Goal: Task Accomplishment & Management: Manage account settings

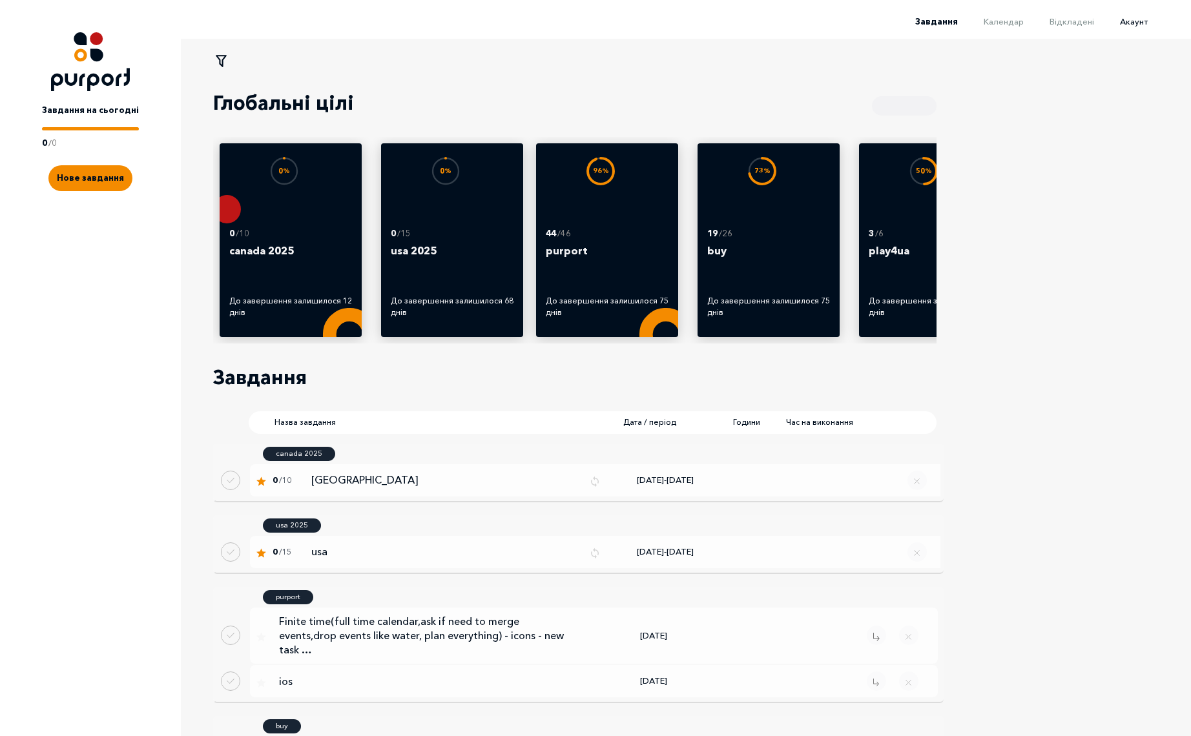
click at [1136, 23] on span "Акаунт" at bounding box center [1134, 21] width 28 height 10
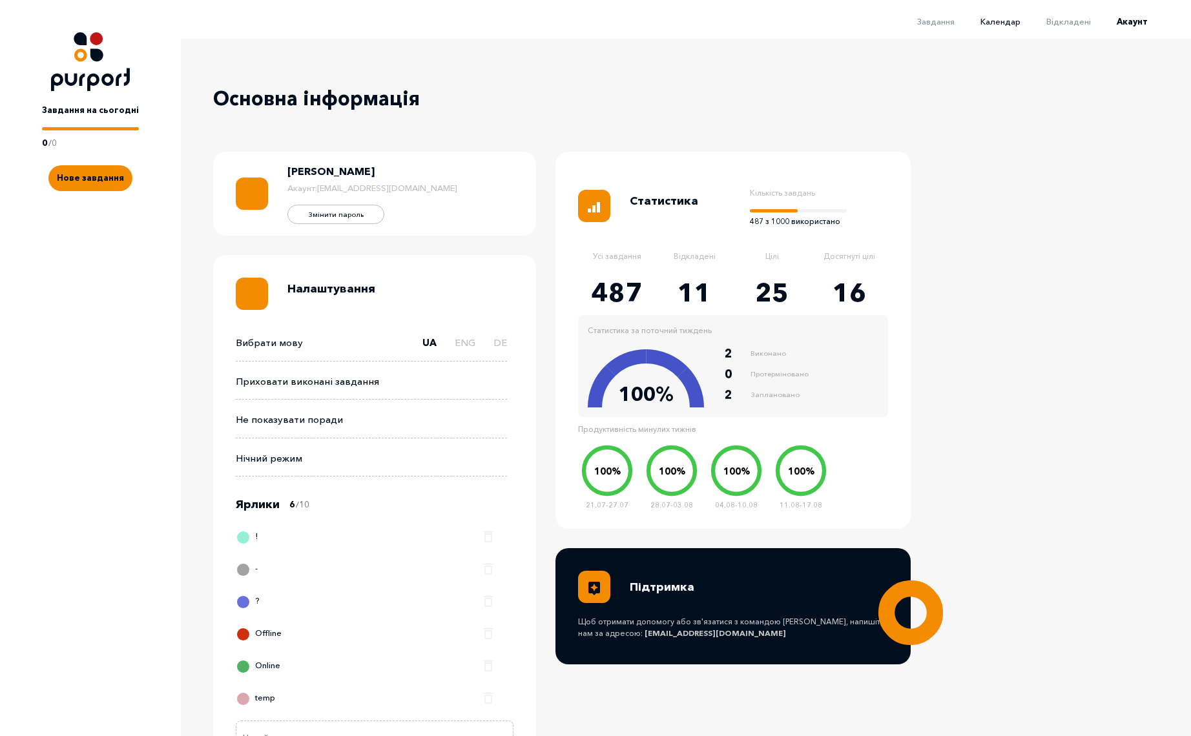
click at [1020, 22] on span "Календар" at bounding box center [1000, 21] width 40 height 10
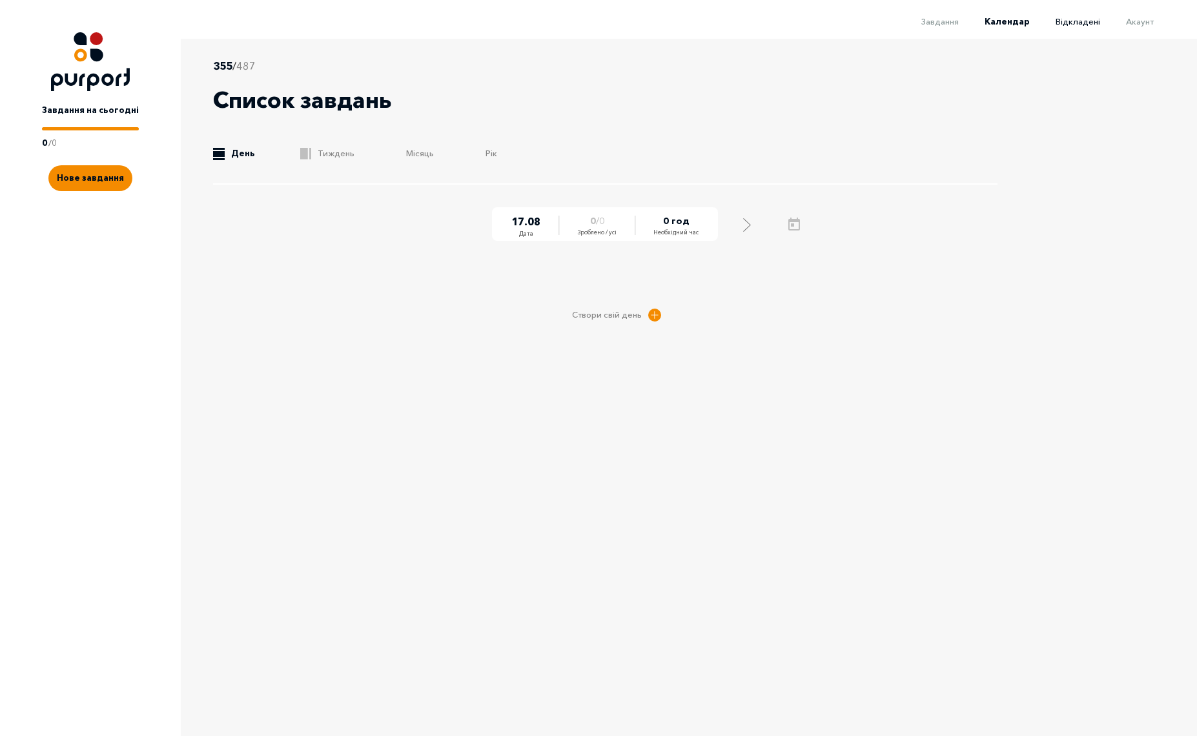
click at [1077, 21] on span "Відкладені" at bounding box center [1078, 21] width 45 height 10
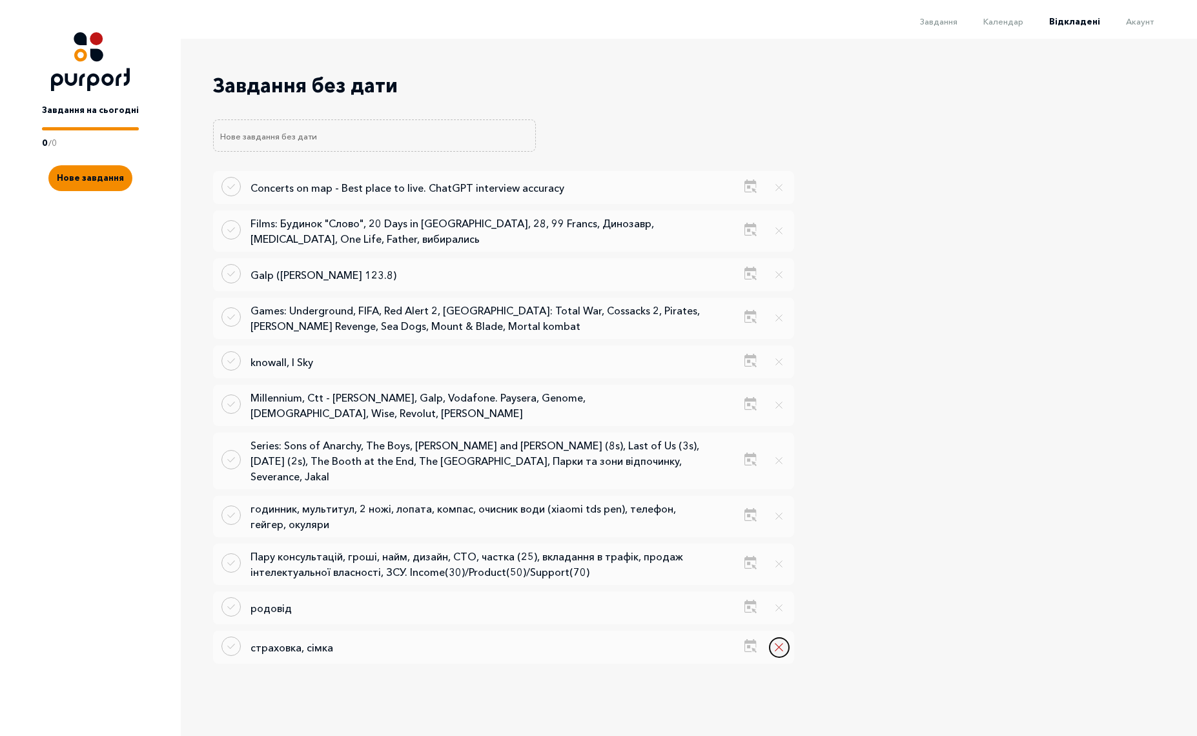
click at [780, 638] on button "Remove delayed task" at bounding box center [779, 647] width 19 height 19
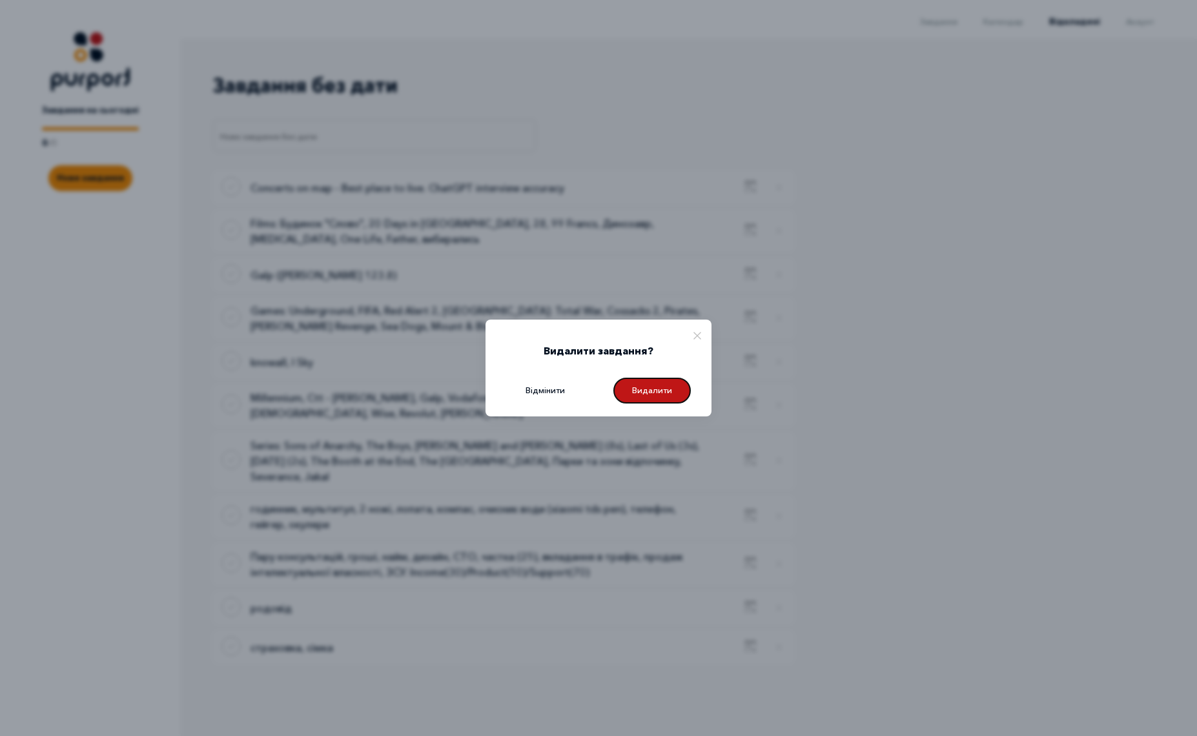
click at [659, 384] on button "Видалити" at bounding box center [651, 391] width 77 height 26
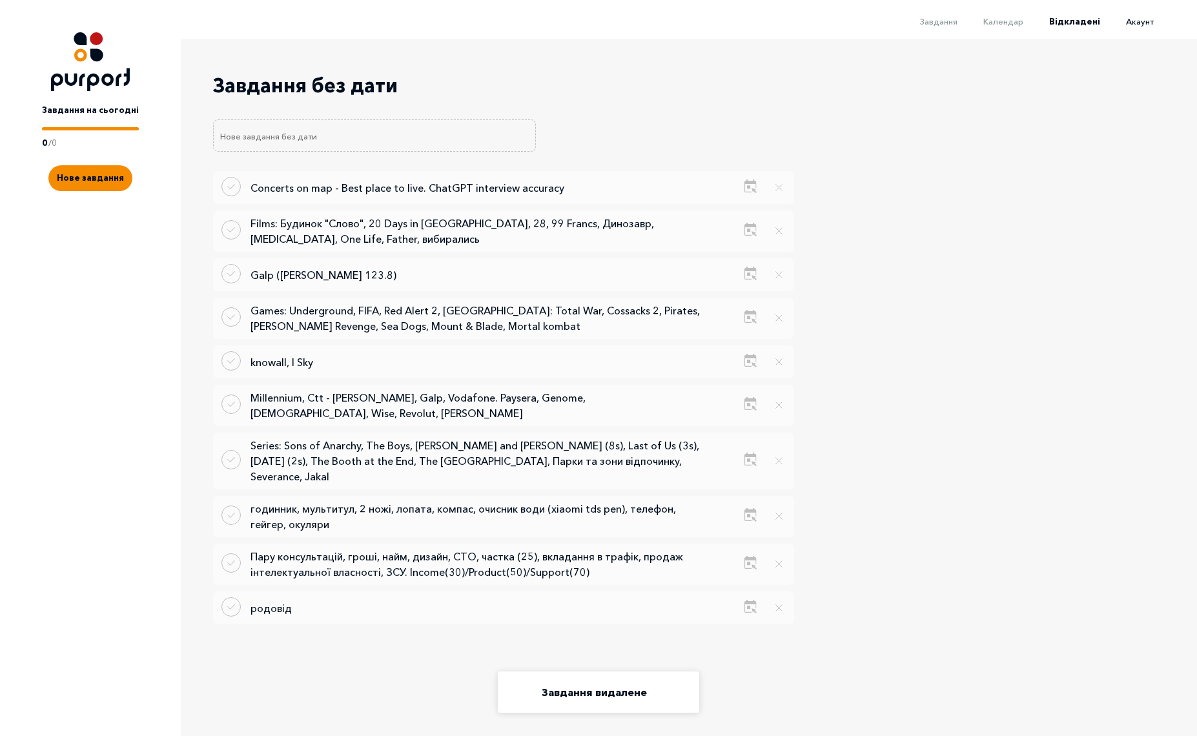
click at [1147, 23] on span "Акаунт" at bounding box center [1140, 21] width 28 height 10
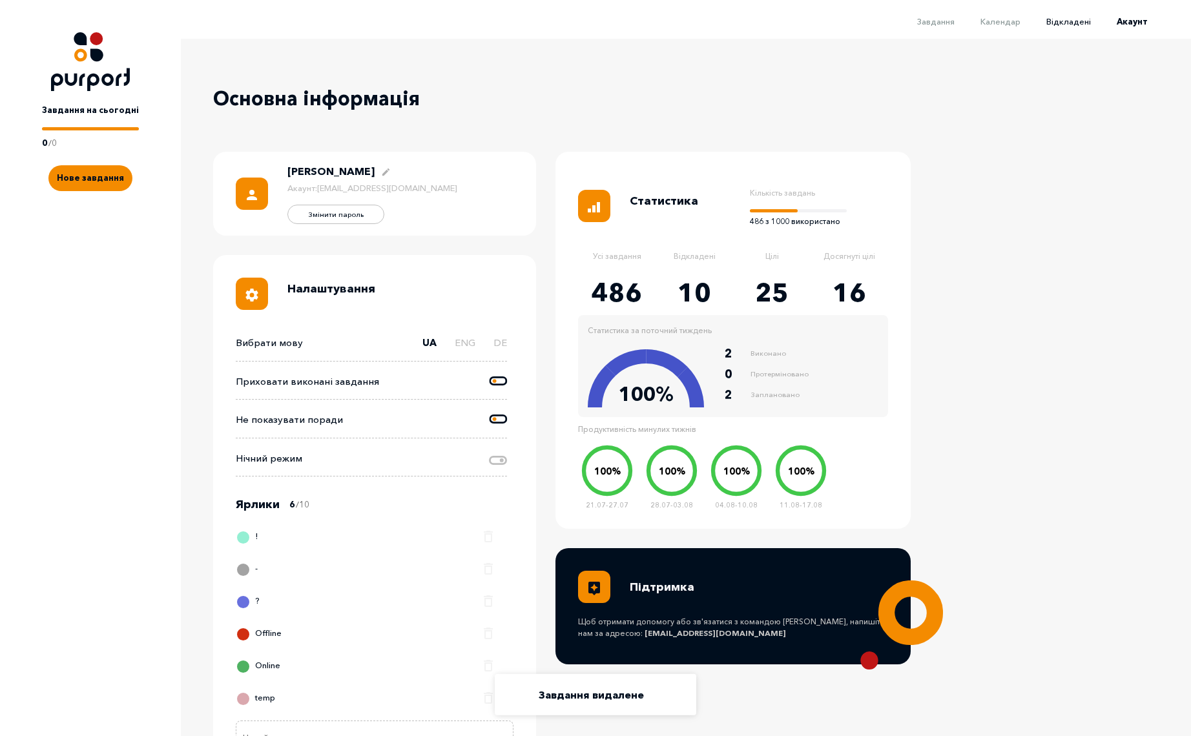
click at [1071, 21] on span "Відкладені" at bounding box center [1068, 21] width 45 height 10
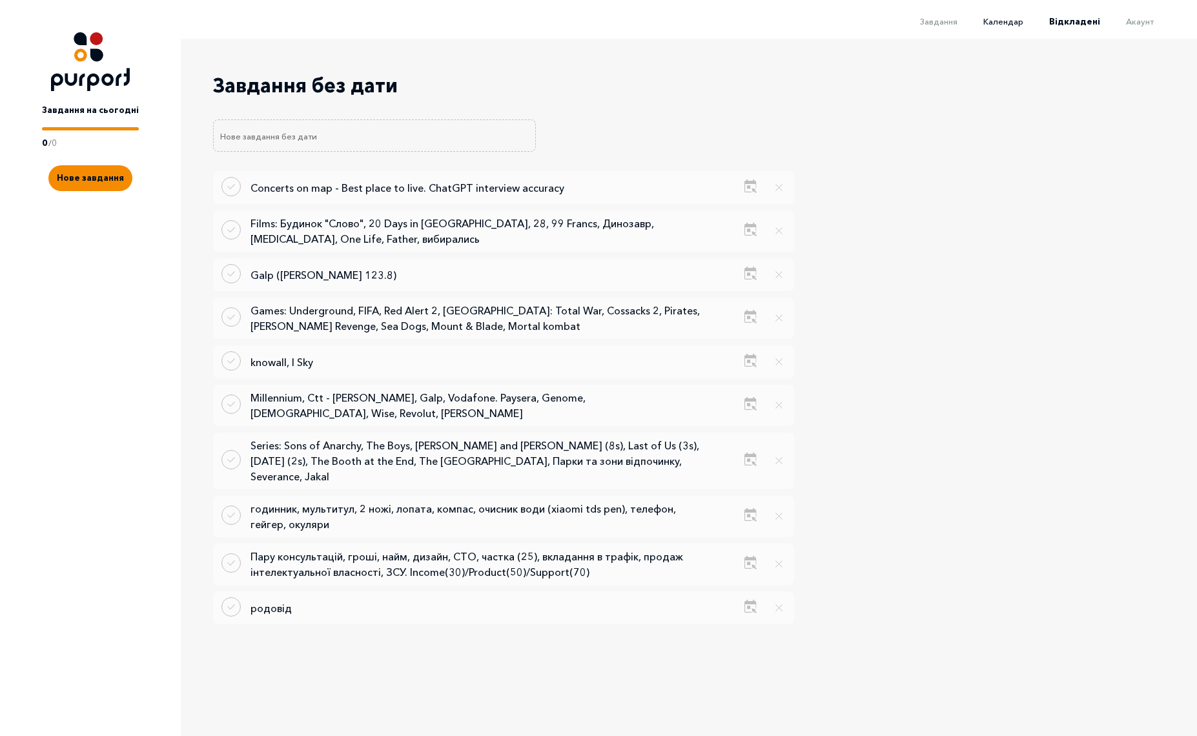
click at [1008, 21] on span "Календар" at bounding box center [1003, 21] width 40 height 10
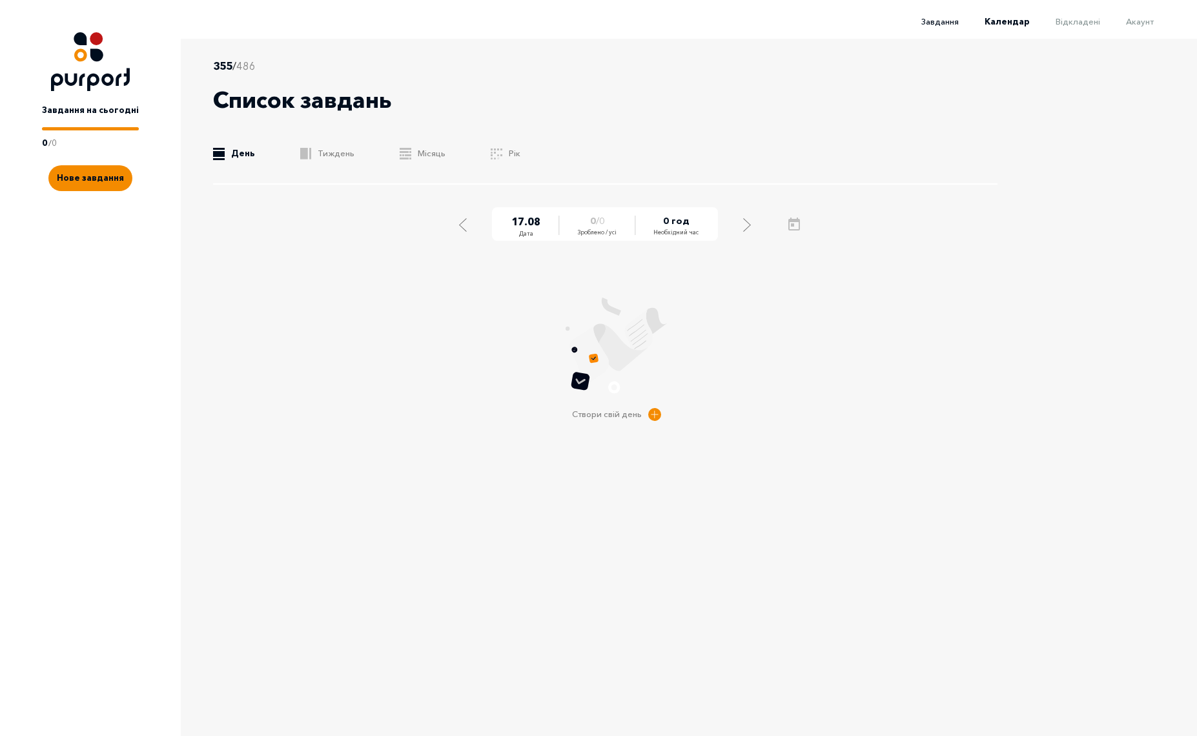
click at [941, 20] on span "Завдання" at bounding box center [939, 21] width 37 height 10
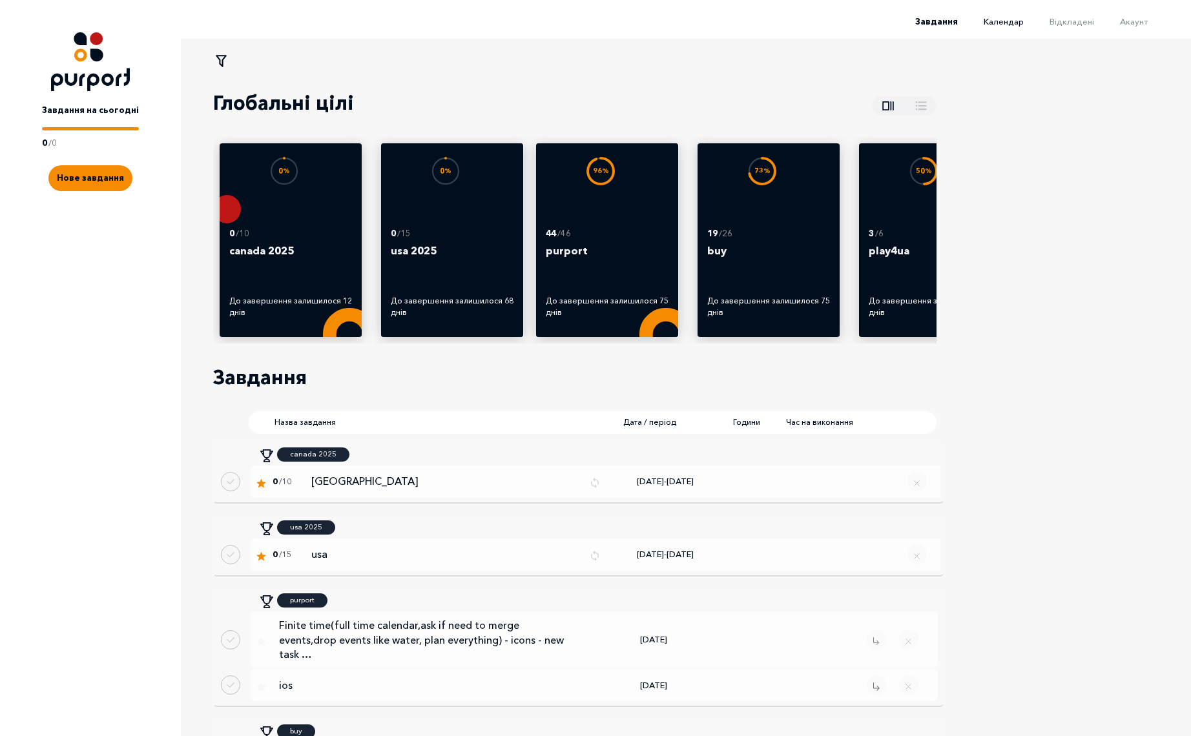
click at [1016, 20] on span "Календар" at bounding box center [1003, 21] width 40 height 10
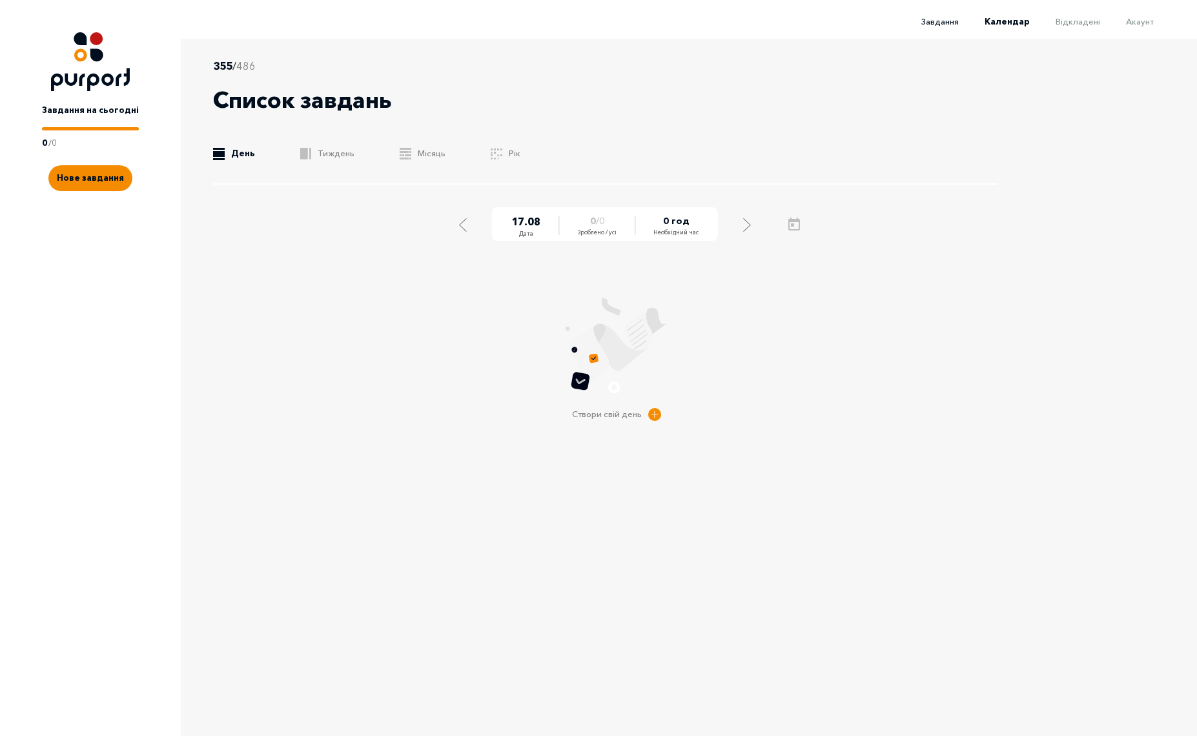
click at [955, 20] on span "Завдання" at bounding box center [939, 21] width 37 height 10
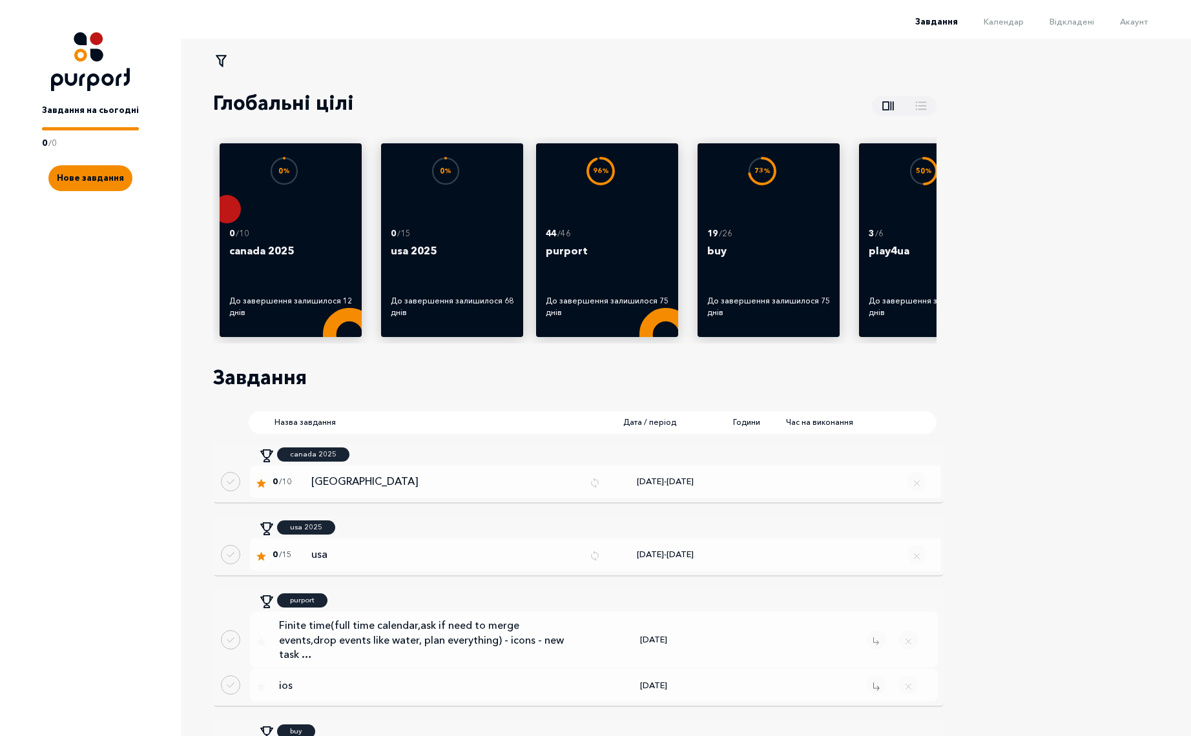
click at [1012, 15] on li "Календар" at bounding box center [991, 20] width 66 height 15
click at [1015, 19] on span "Календар" at bounding box center [1003, 21] width 40 height 10
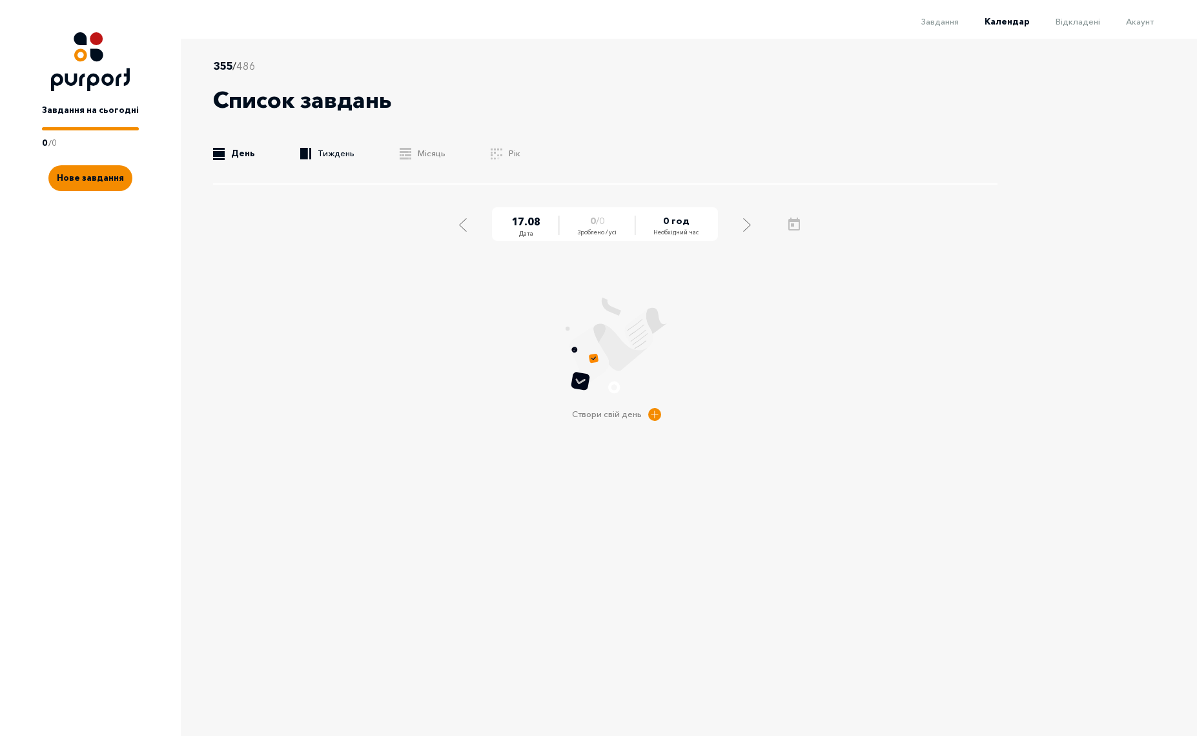
click at [333, 150] on link ".b{fill:#F48B00;} Тиждень" at bounding box center [327, 153] width 54 height 13
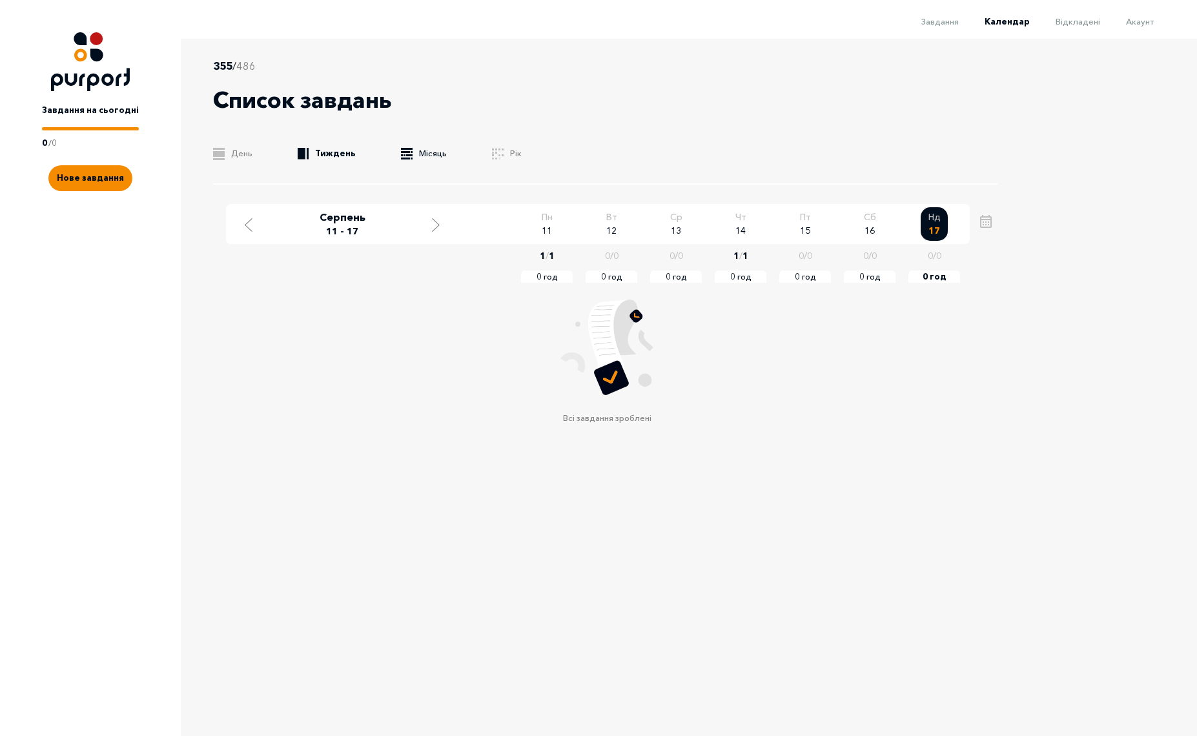
click at [414, 152] on link ".b{fill:#F48B00;} Місяць" at bounding box center [424, 153] width 46 height 13
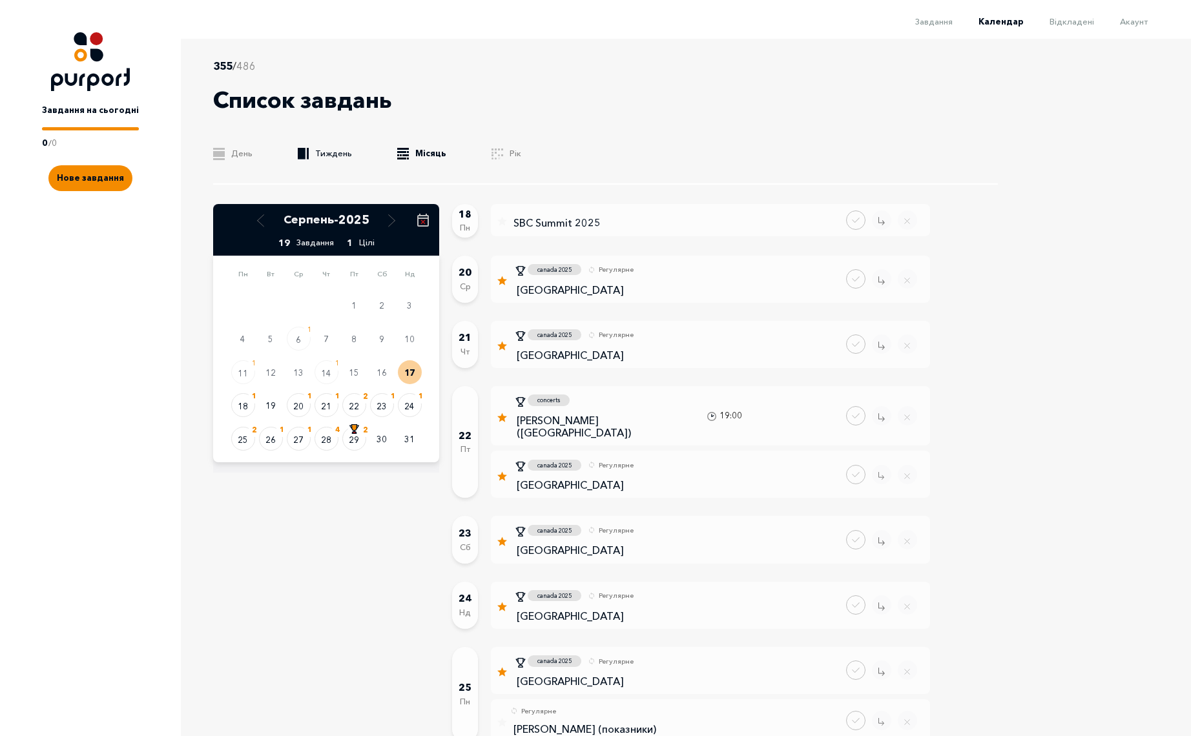
click at [332, 155] on link ".b{fill:#F48B00;} Тиждень" at bounding box center [325, 153] width 54 height 13
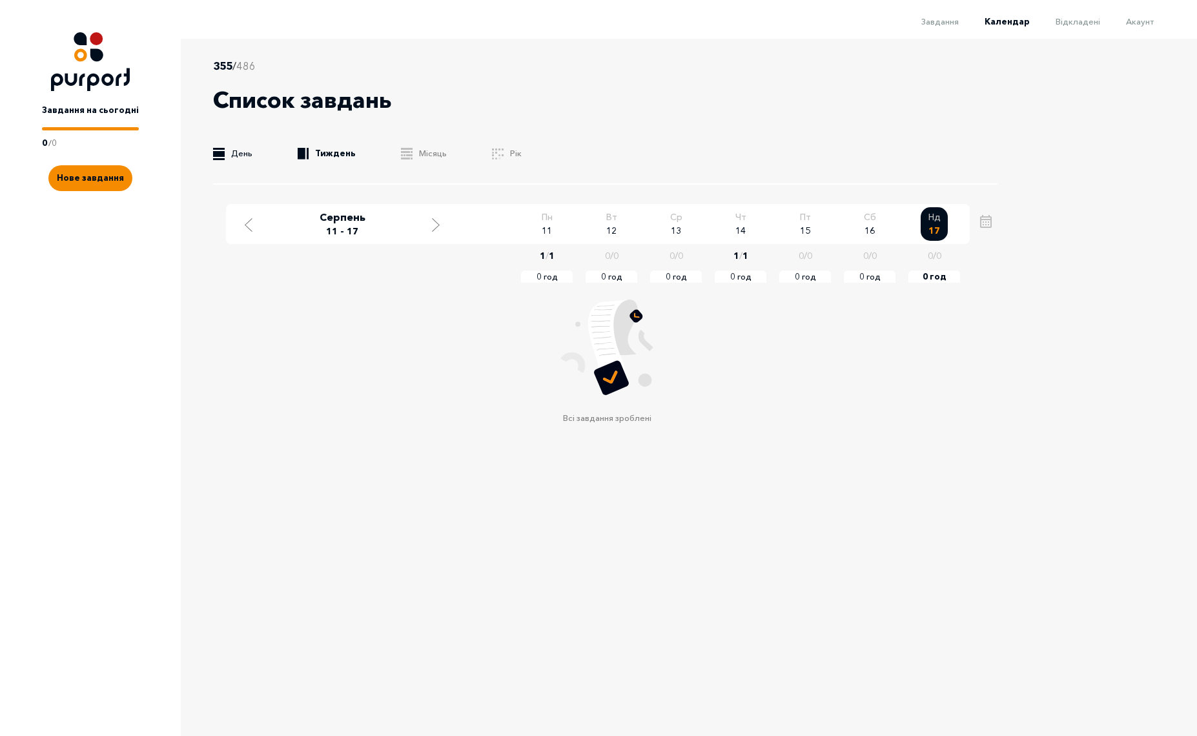
click at [251, 152] on link ".b{fill:#F48B00;} День" at bounding box center [232, 153] width 39 height 13
